Goal: Share content: Share content

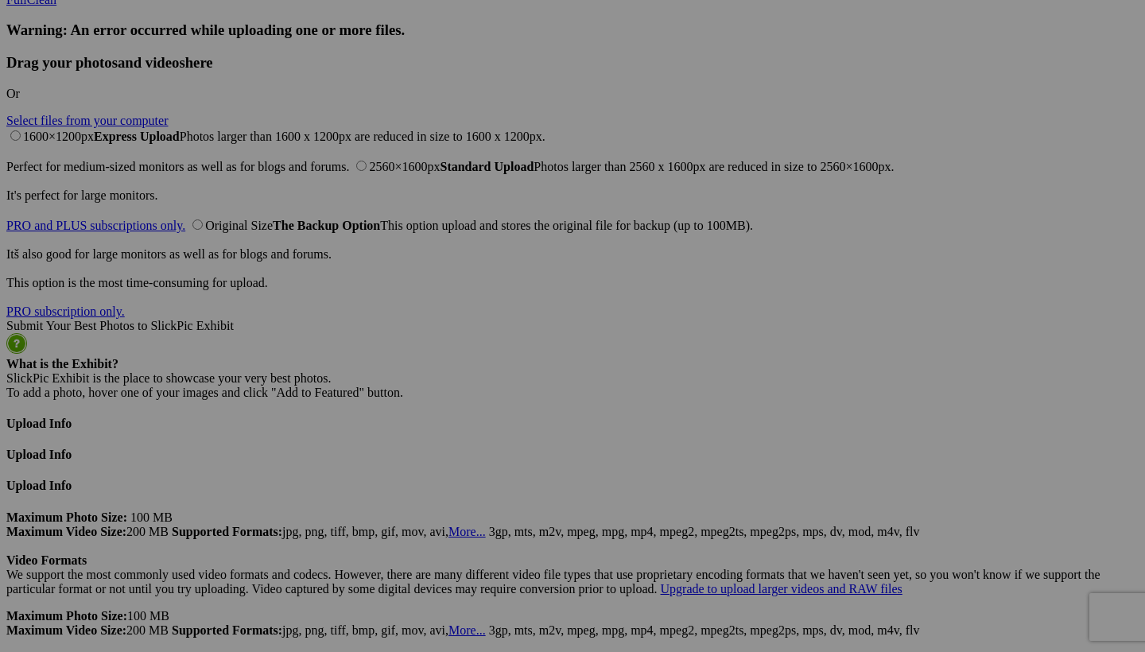
scroll to position [3830, 0]
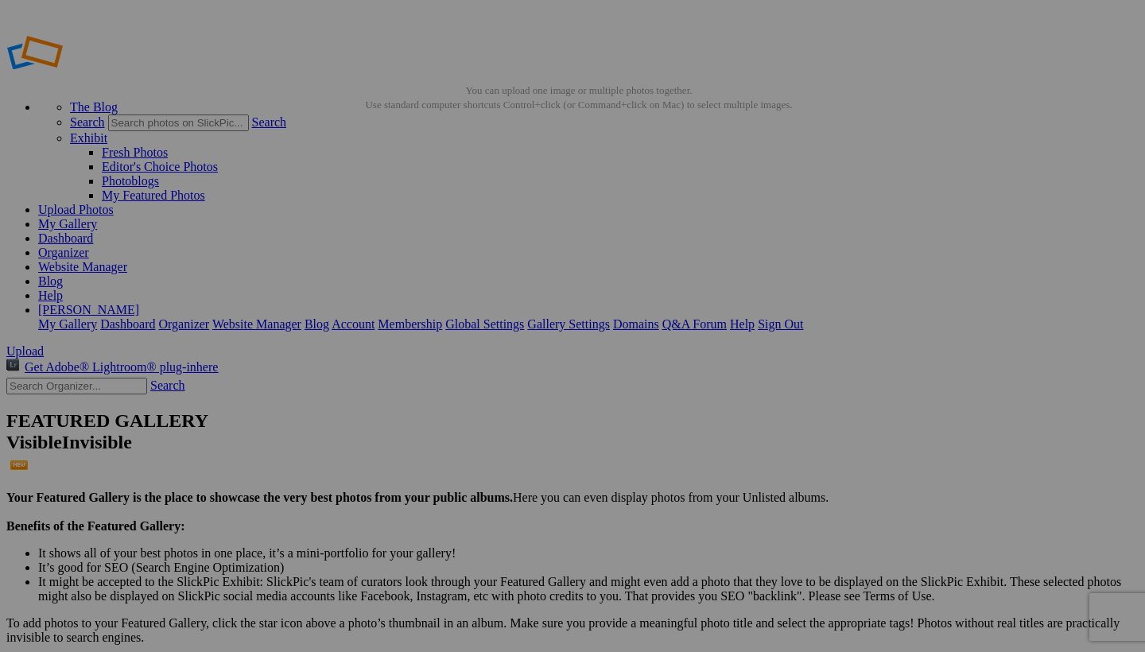
scroll to position [0, 0]
select select "700"
type textarea "<!-- [DOMAIN_NAME] image hosting. HTML Bulk Share code Starts Here --> <div sty…"
type textarea "[URL=[URL][DOMAIN_NAME][DOMAIN_NAME]]"
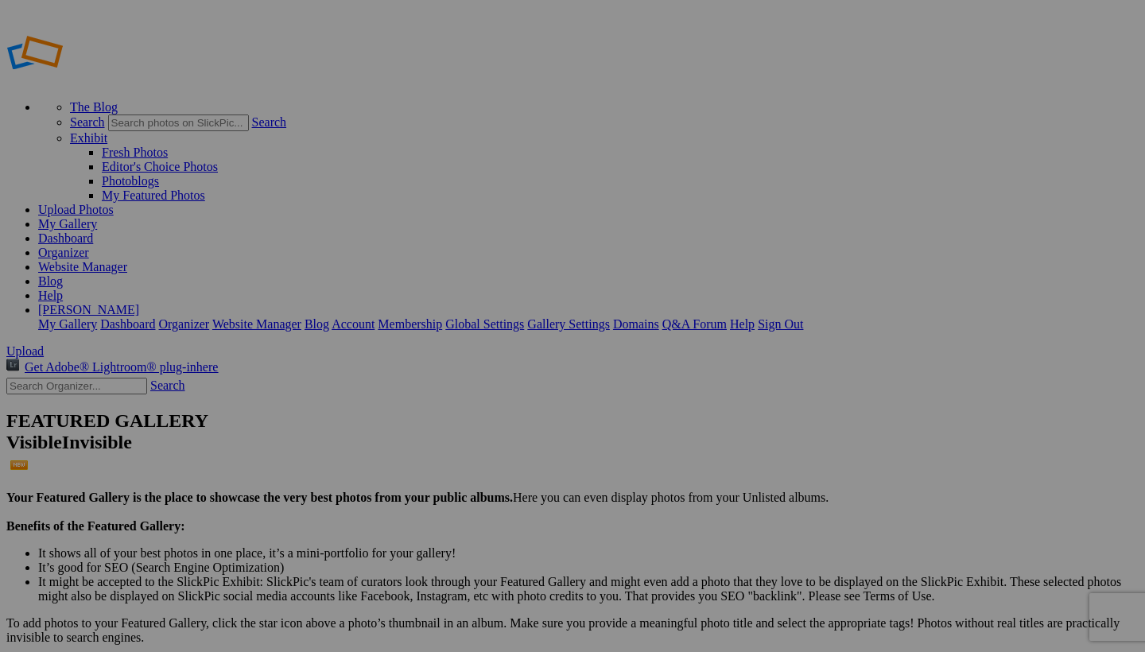
type textarea "[URL][DOMAIN_NAME]"
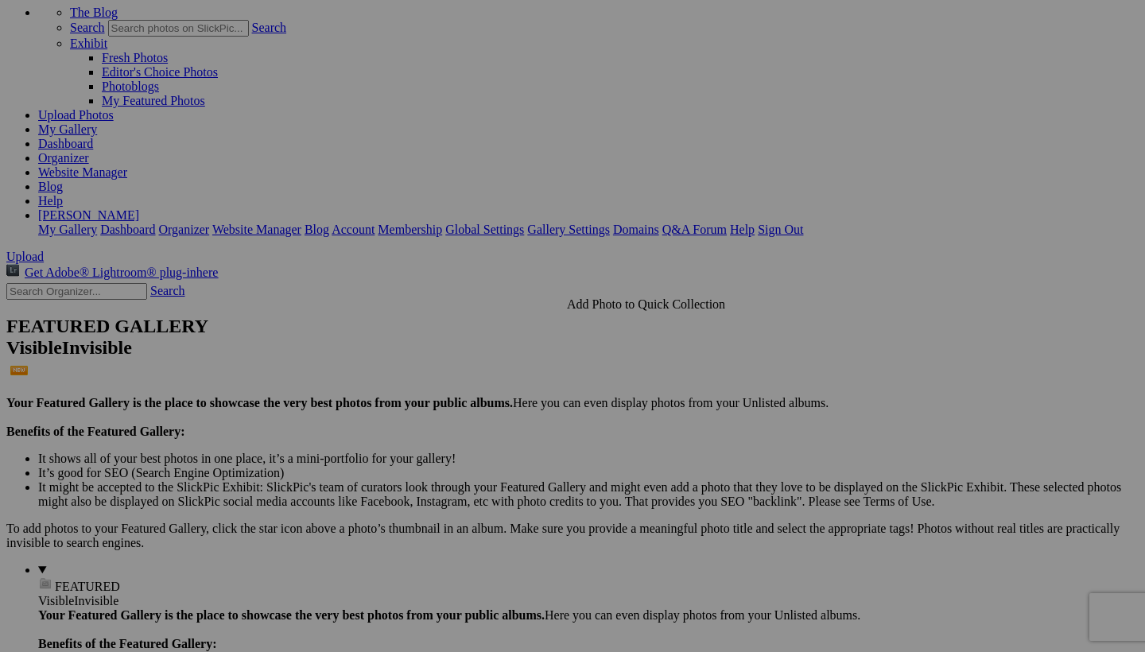
scroll to position [100, 0]
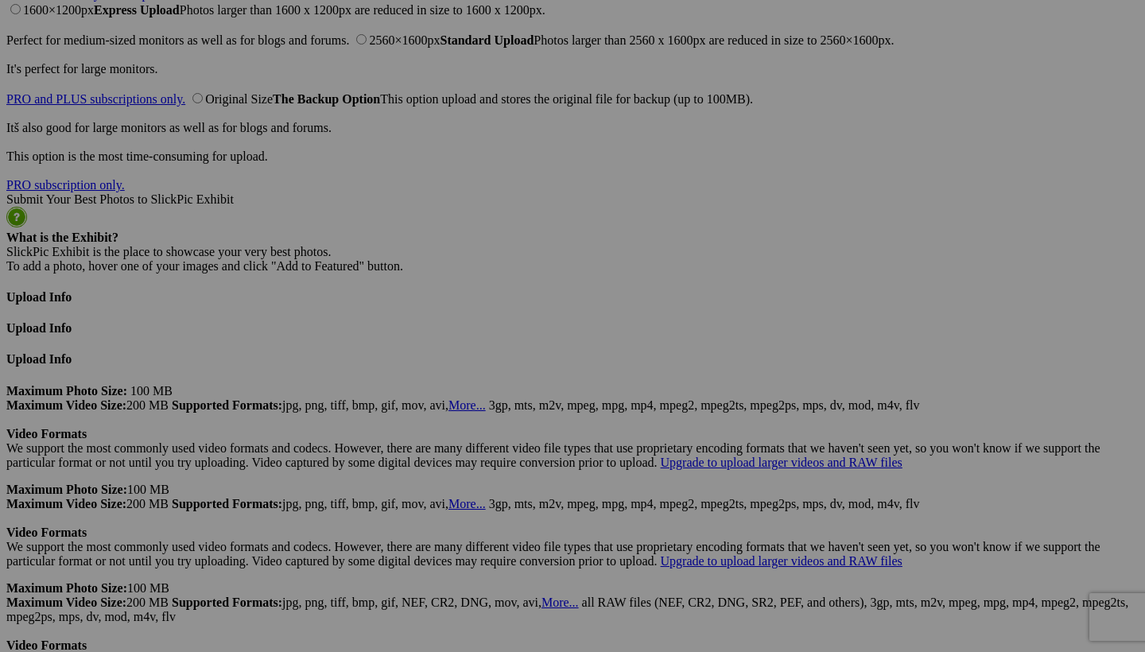
scroll to position [3830, 0]
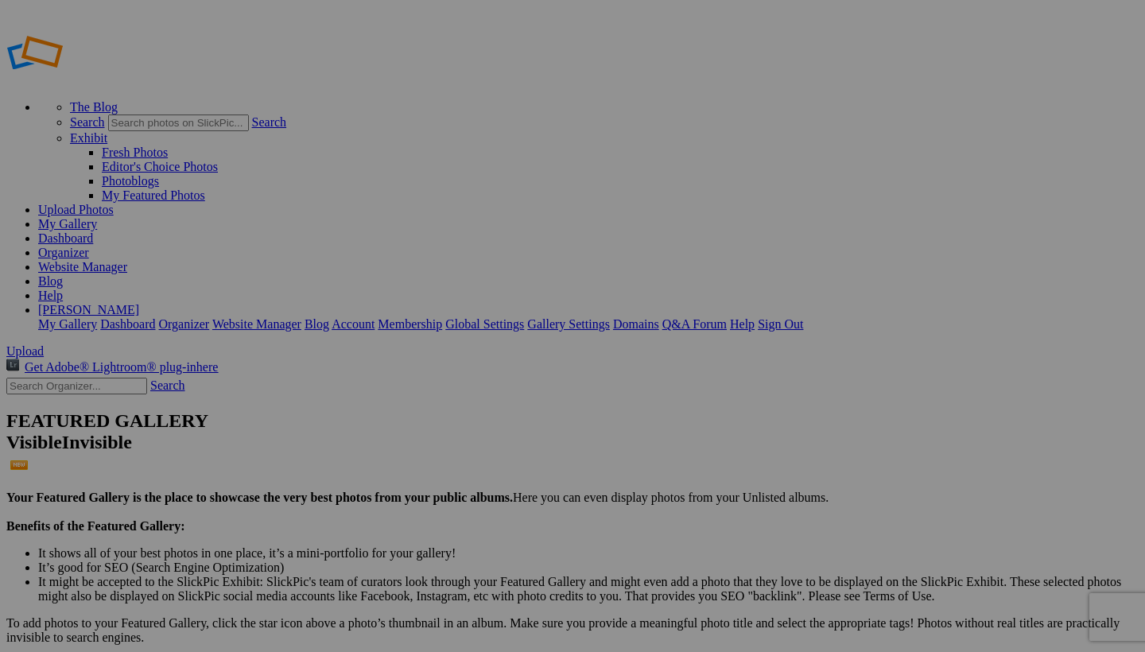
scroll to position [0, 0]
select select "1000"
type textarea "<!-- [DOMAIN_NAME] image hosting. HTML Bulk Share code Starts Here --> <div sty…"
type textarea "[URL=[URL][DOMAIN_NAME][DOMAIN_NAME]]"
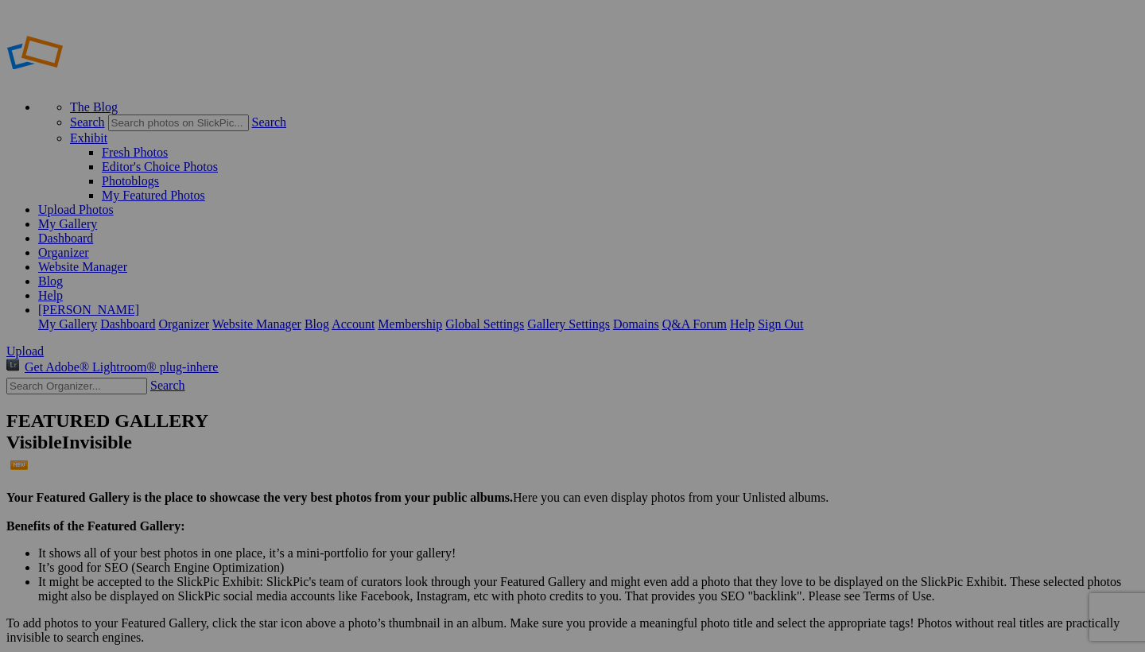
type textarea "[URL][DOMAIN_NAME]"
